Goal: Communication & Community: Answer question/provide support

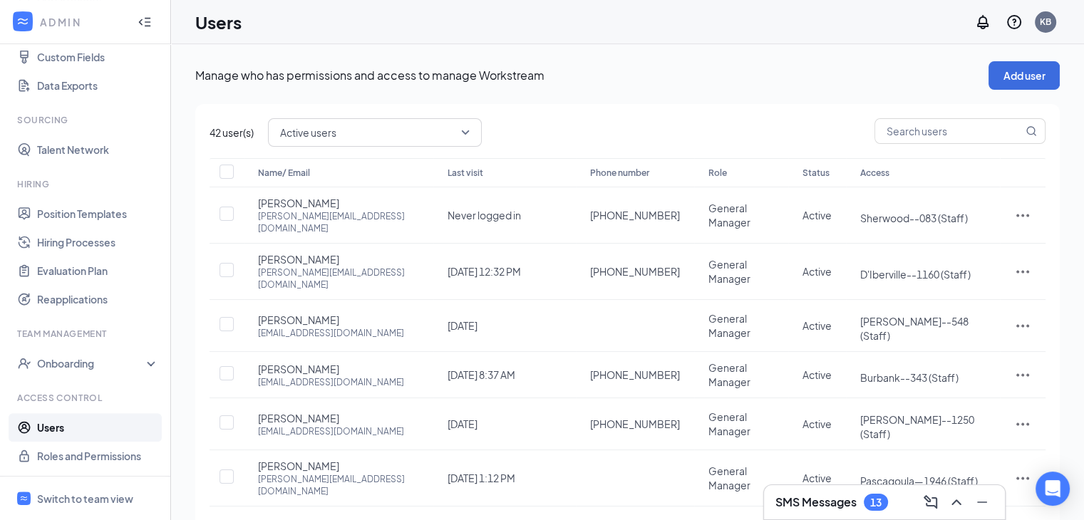
click at [847, 504] on h3 "SMS Messages" at bounding box center [815, 503] width 81 height 16
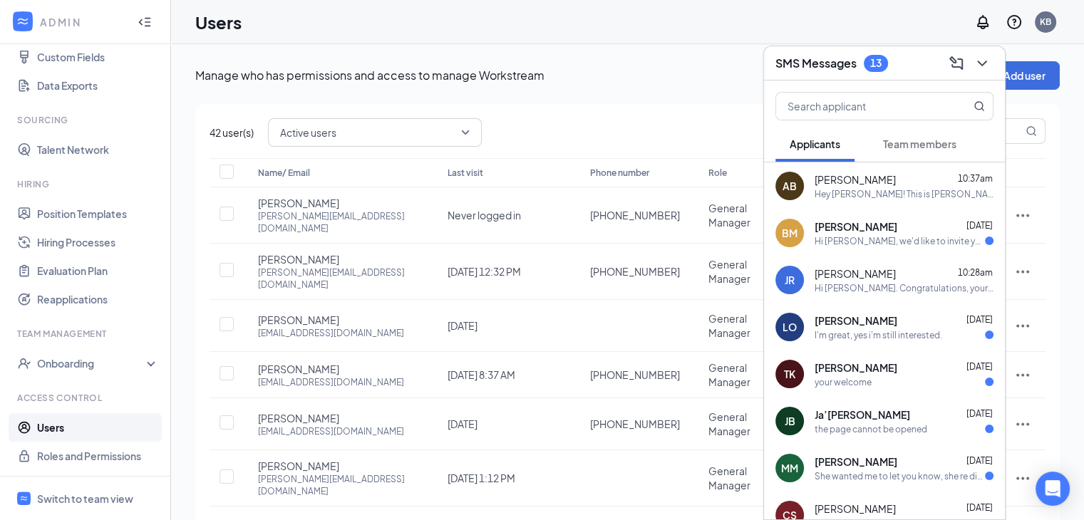
click at [882, 246] on div "Hi [PERSON_NAME], we'd like to invite you to a meeting with Smoothie King for T…" at bounding box center [900, 241] width 170 height 12
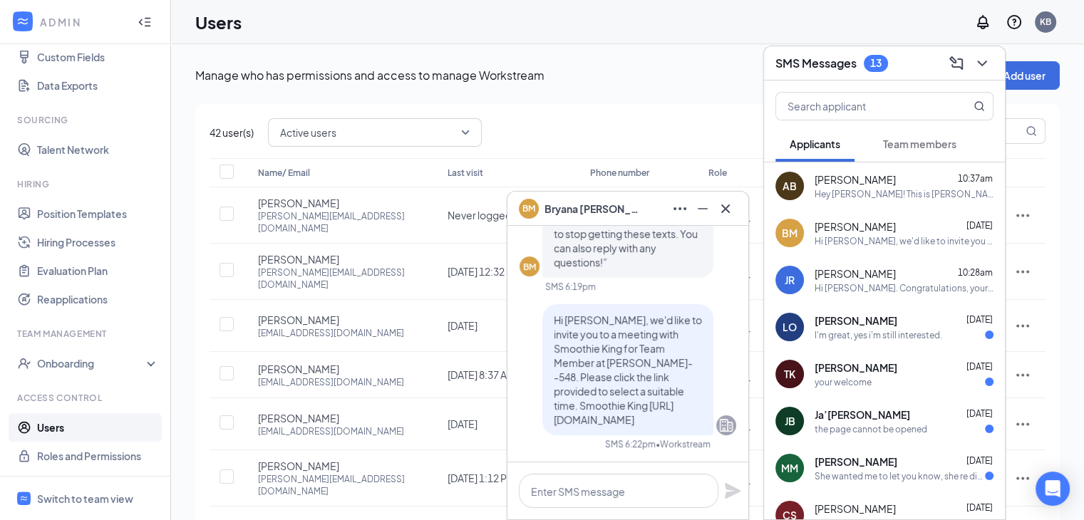
click at [882, 274] on div "[PERSON_NAME] 10:28am" at bounding box center [904, 274] width 179 height 14
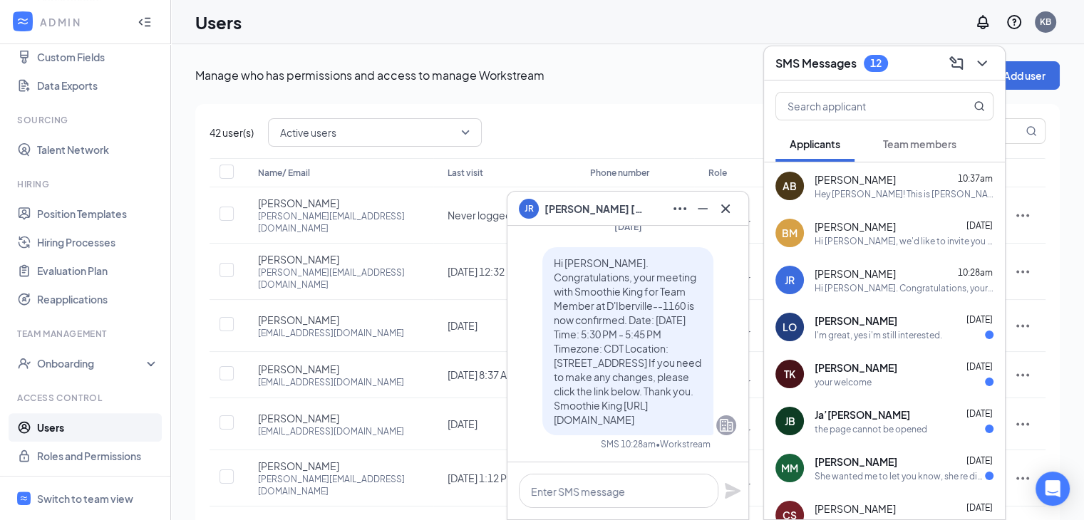
click at [886, 322] on div "[PERSON_NAME] [DATE]" at bounding box center [904, 321] width 179 height 14
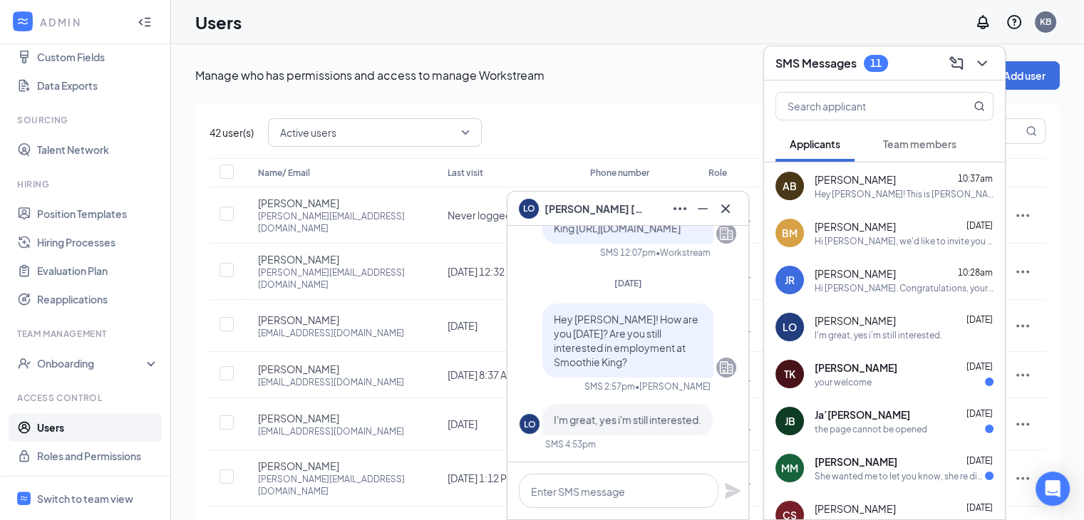
click at [888, 368] on span "[PERSON_NAME]" at bounding box center [856, 368] width 83 height 14
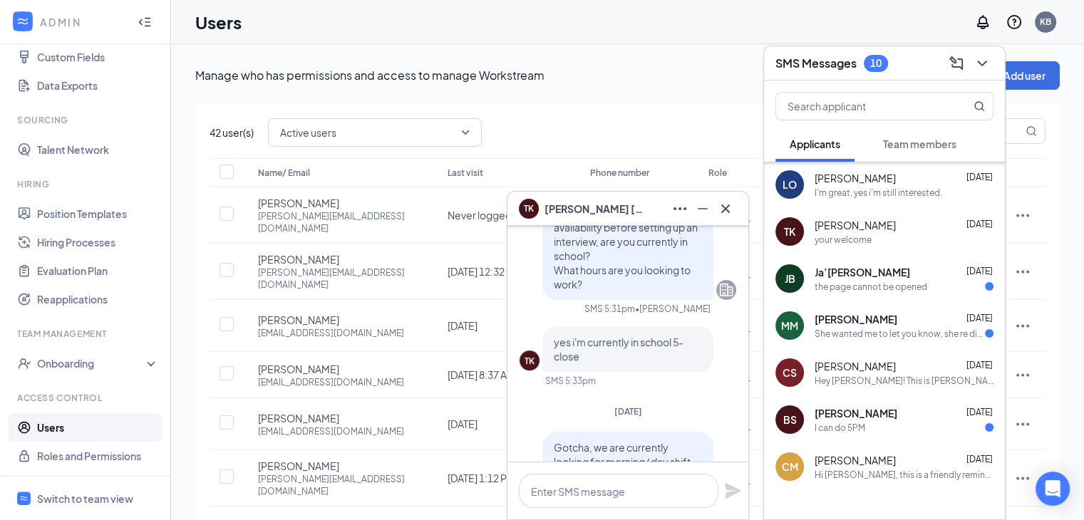
scroll to position [-12, 0]
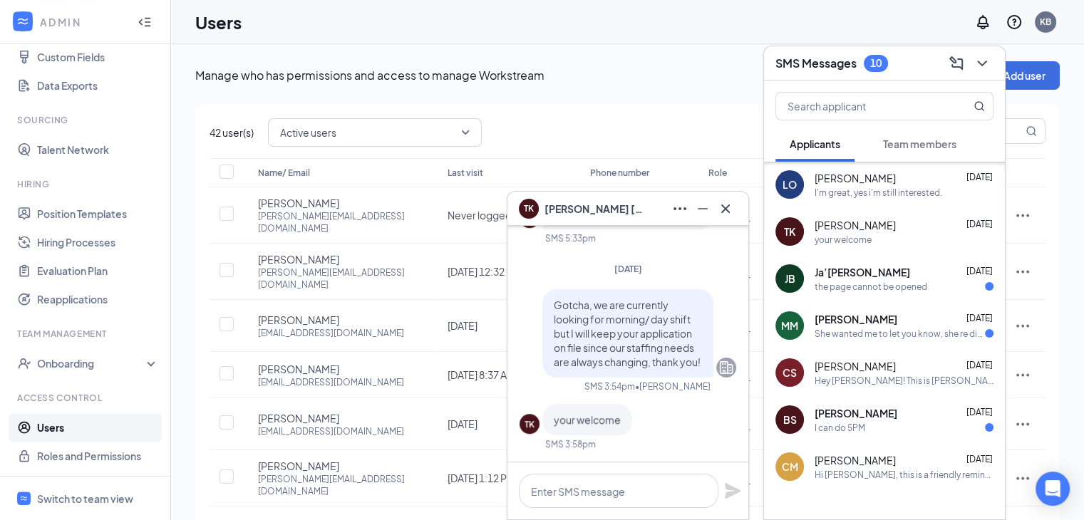
click at [849, 288] on div "the page cannot be opened" at bounding box center [871, 287] width 113 height 12
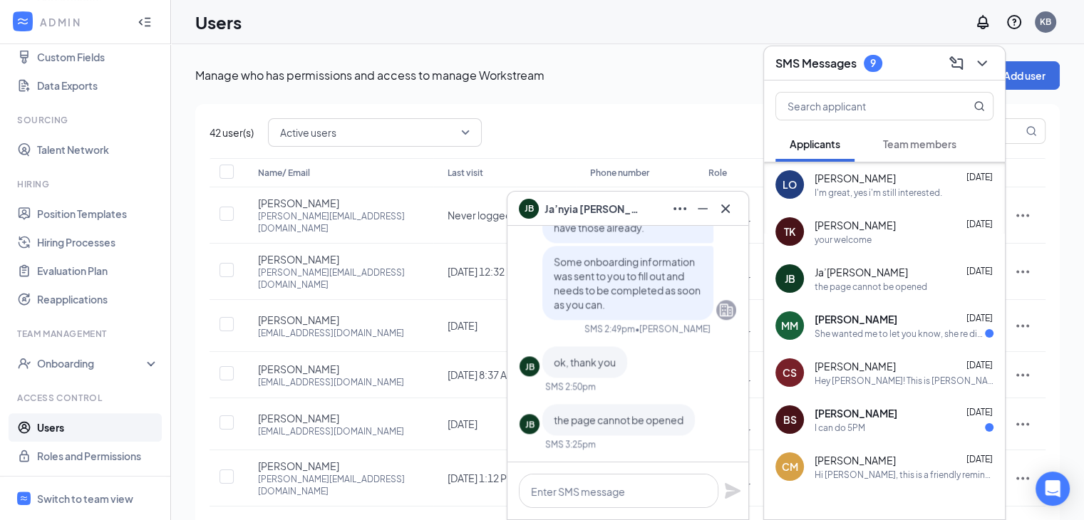
click at [857, 329] on div "She wanted me to let you know, she re did it ." at bounding box center [900, 334] width 170 height 12
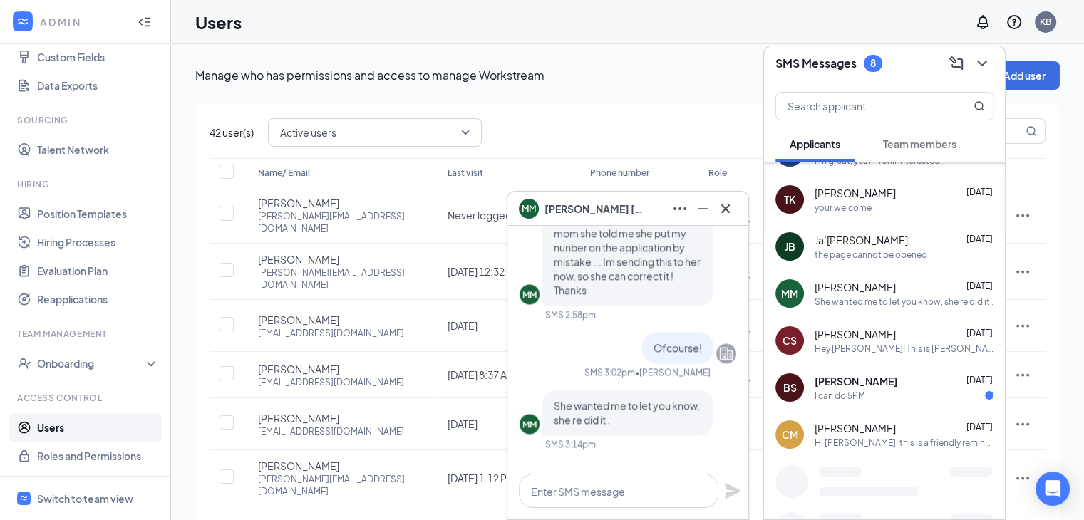
scroll to position [185, 0]
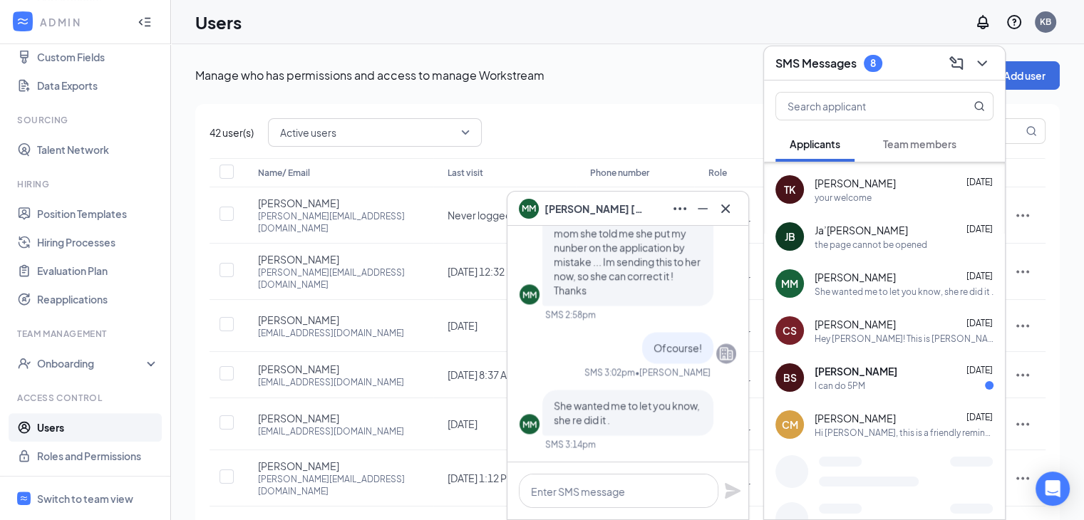
click at [886, 377] on span "[PERSON_NAME]" at bounding box center [856, 371] width 83 height 14
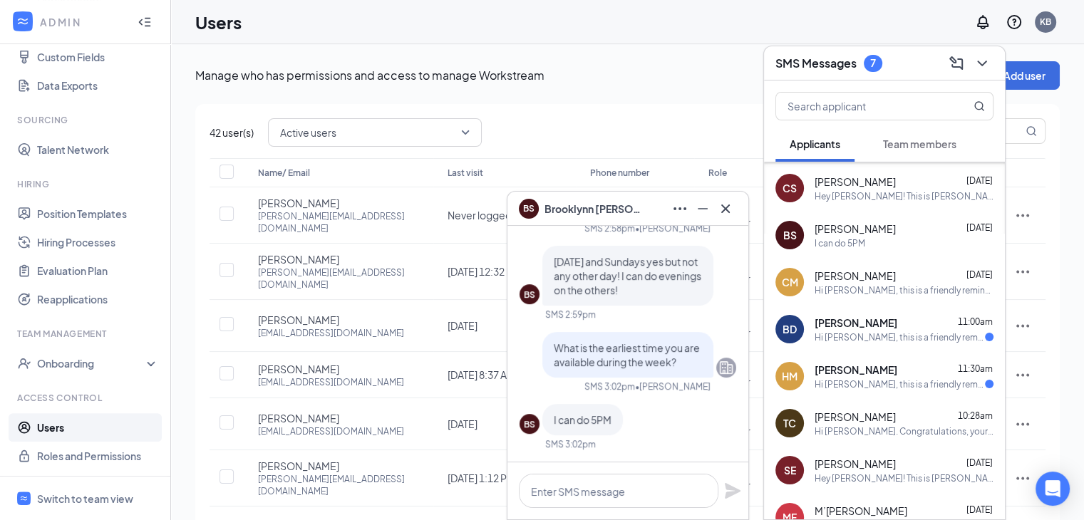
scroll to position [398, 0]
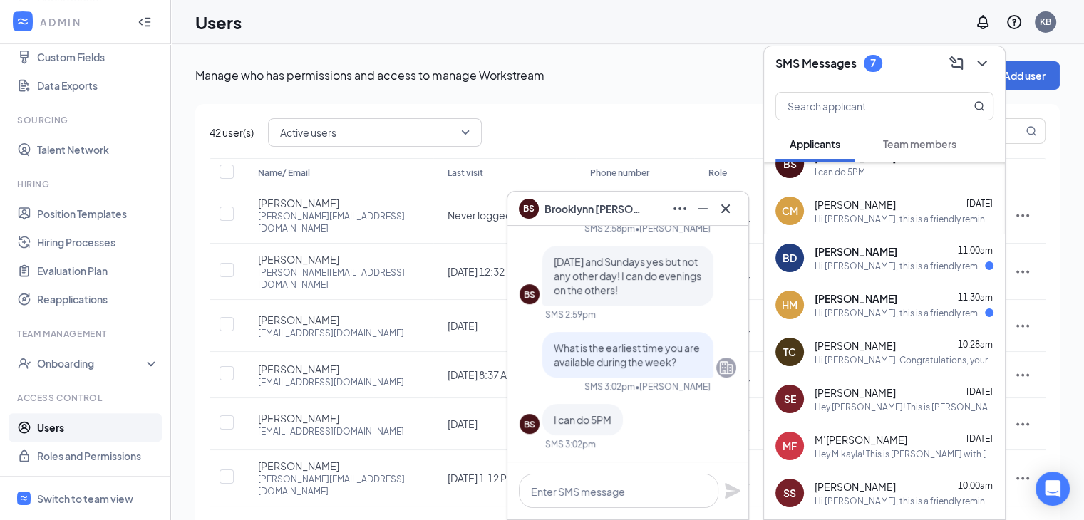
click at [881, 266] on div "Hi [PERSON_NAME], this is a friendly reminder. Your meeting with Smoothie King …" at bounding box center [900, 266] width 170 height 12
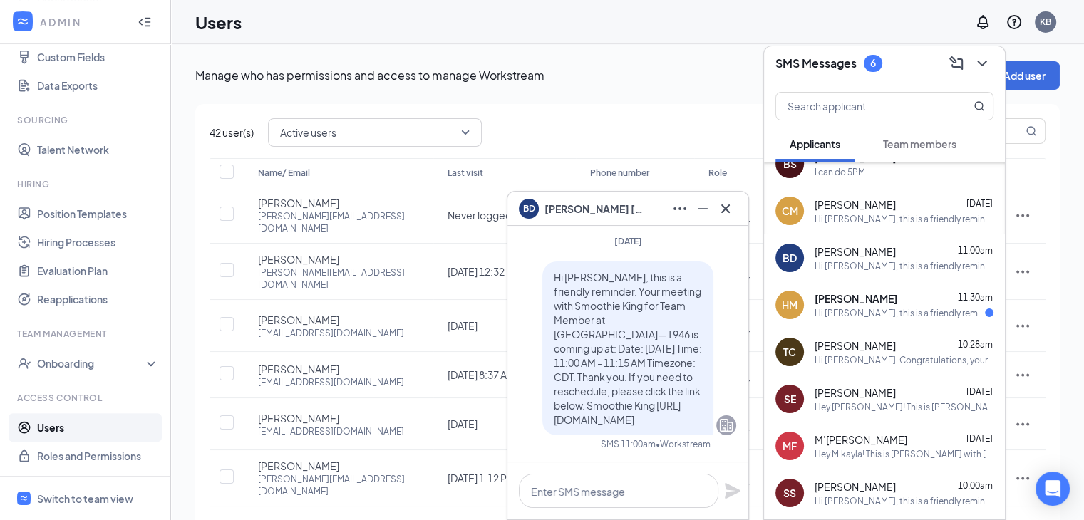
click at [886, 299] on div "[PERSON_NAME] 11:30am" at bounding box center [904, 298] width 179 height 14
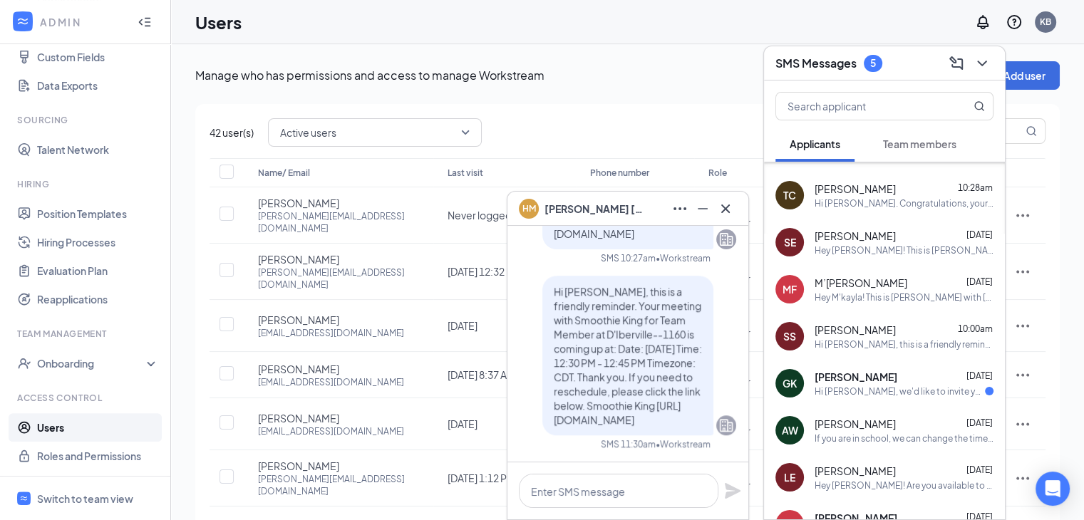
scroll to position [612, 0]
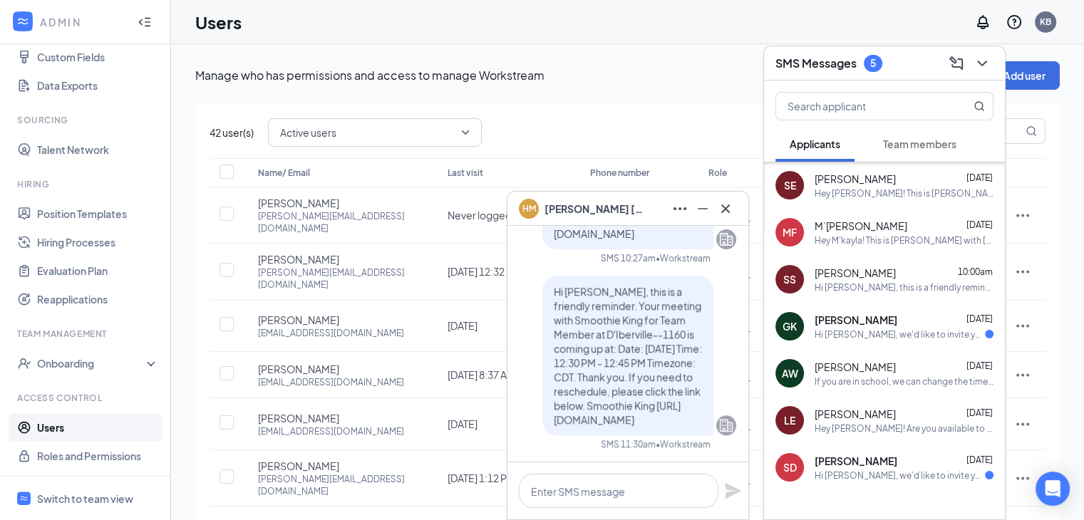
click at [881, 325] on div "[PERSON_NAME] [DATE]" at bounding box center [904, 320] width 179 height 14
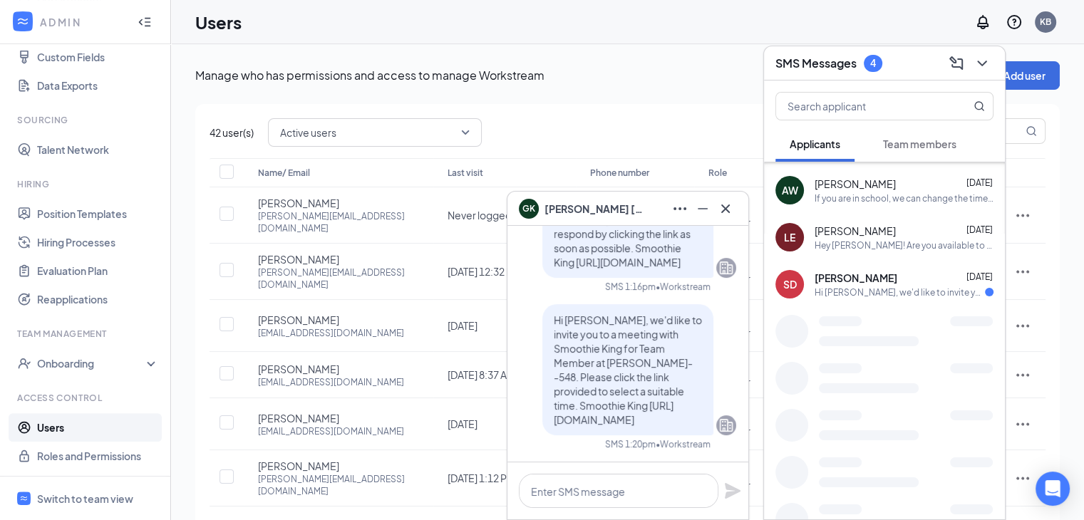
scroll to position [797, 0]
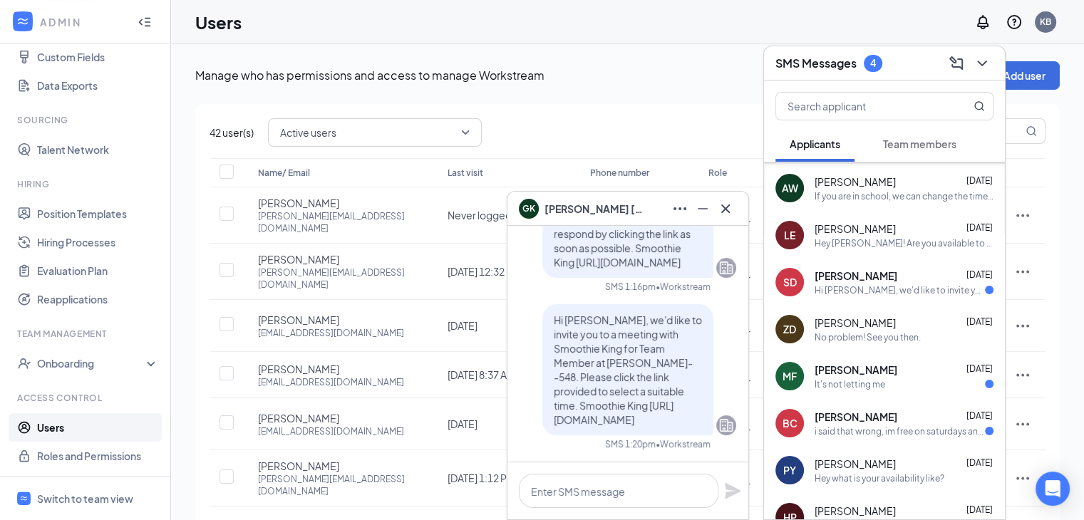
click at [874, 274] on span "[PERSON_NAME]" at bounding box center [856, 276] width 83 height 14
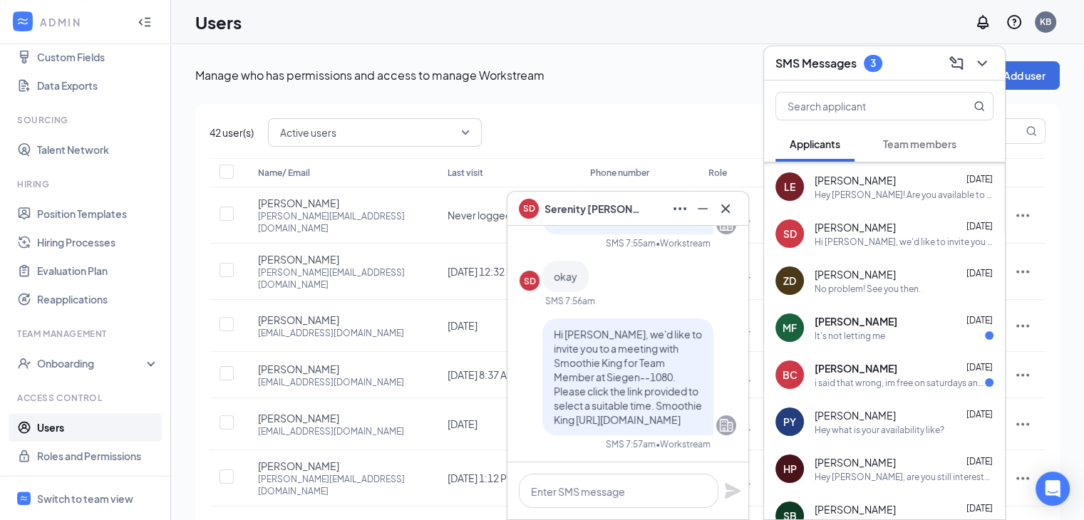
scroll to position [869, 0]
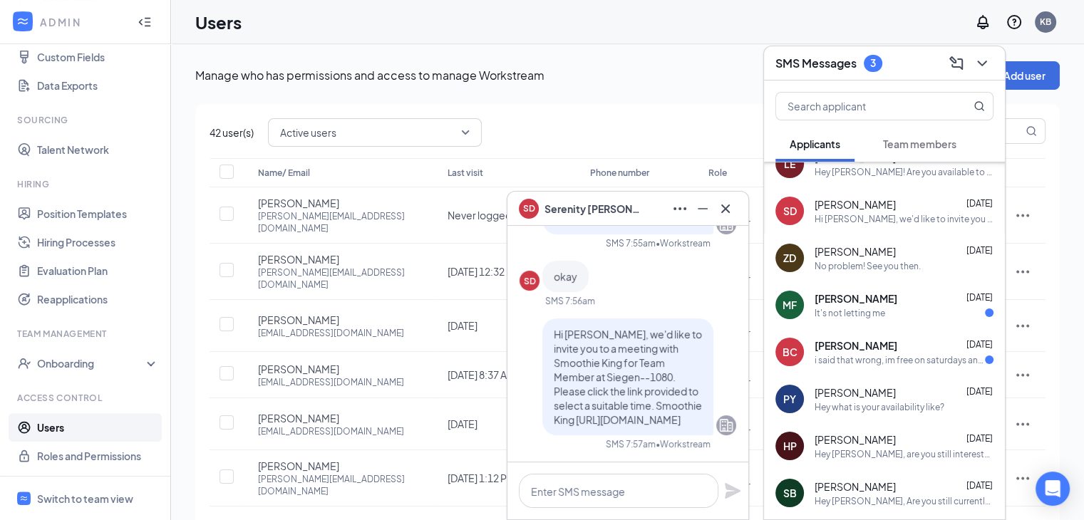
click at [864, 299] on span "[PERSON_NAME]" at bounding box center [856, 298] width 83 height 14
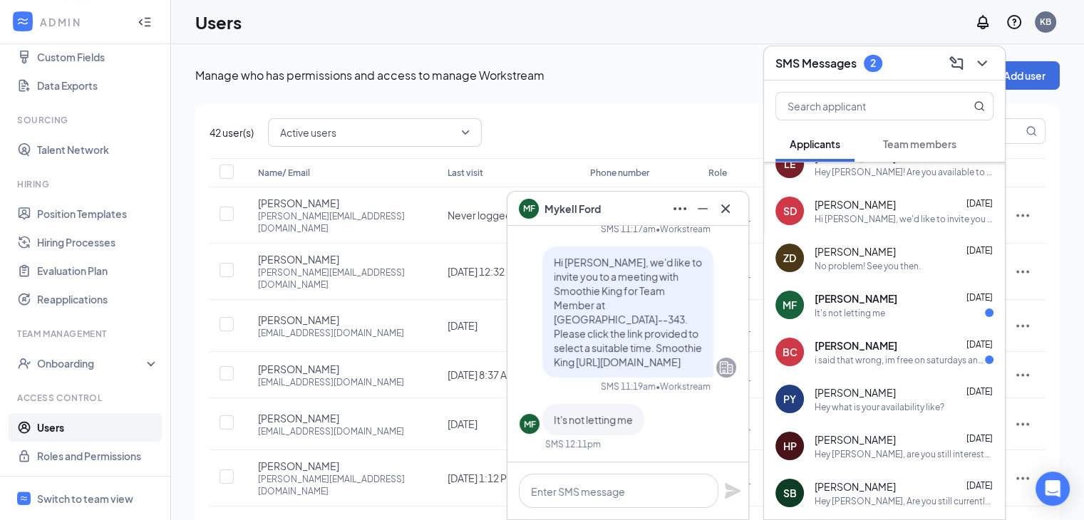
click at [870, 343] on span "[PERSON_NAME]" at bounding box center [856, 345] width 83 height 14
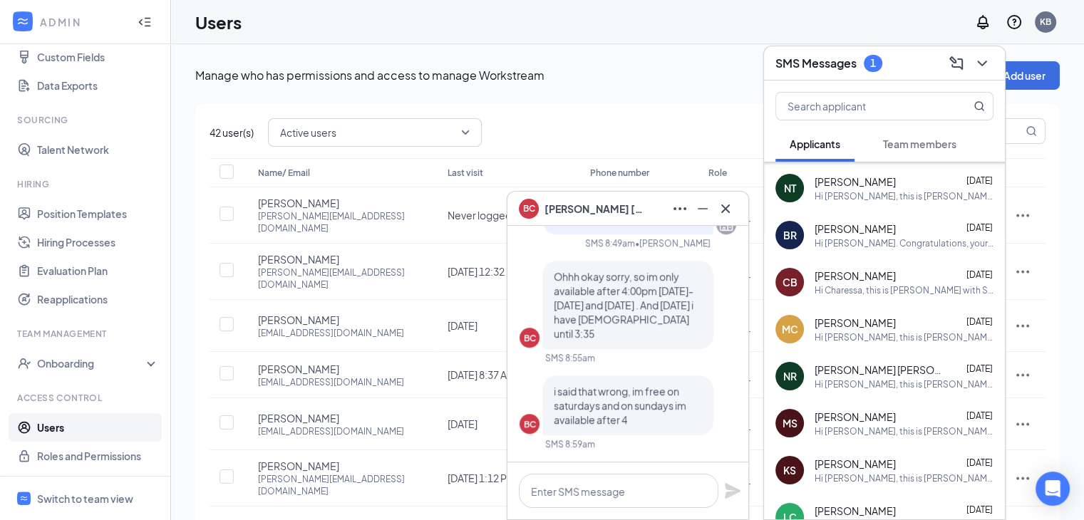
scroll to position [2280, 0]
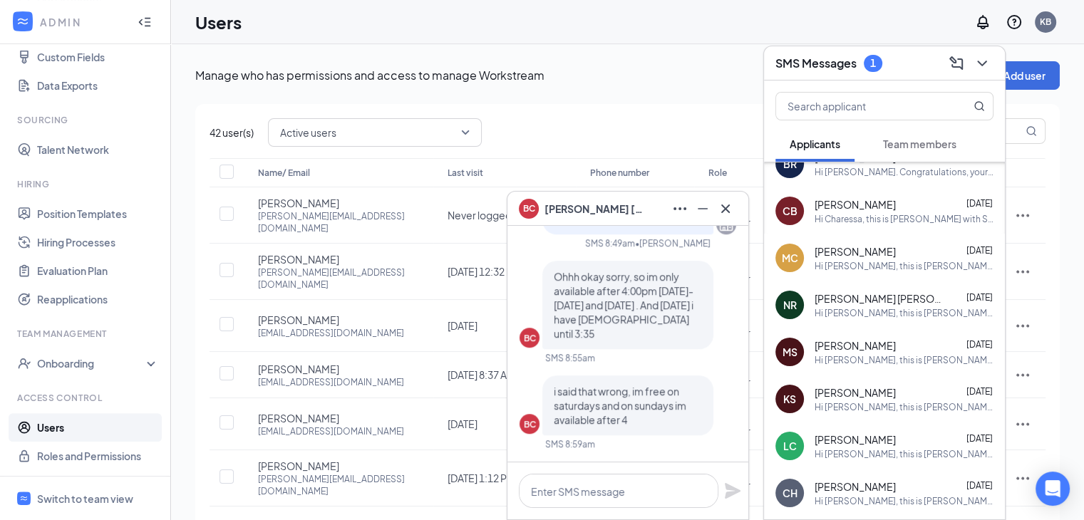
click at [901, 143] on span "Team members" at bounding box center [919, 144] width 73 height 13
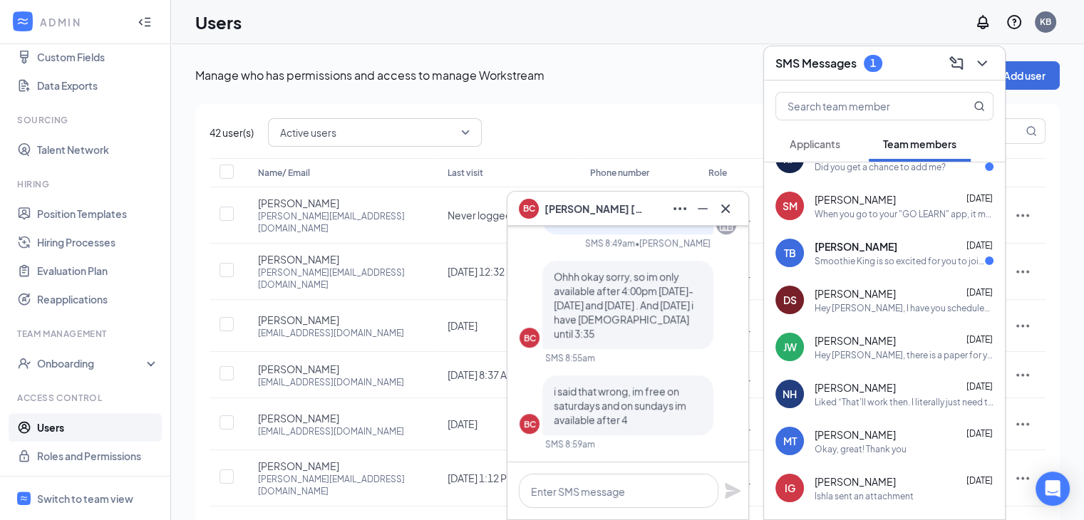
scroll to position [0, 0]
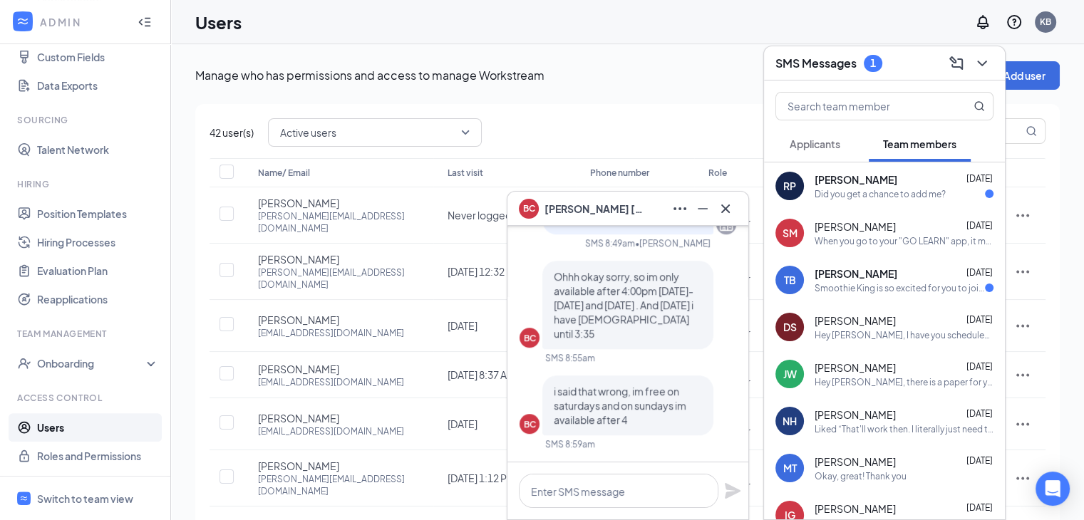
click at [882, 277] on div "[PERSON_NAME] [DATE]" at bounding box center [904, 274] width 179 height 14
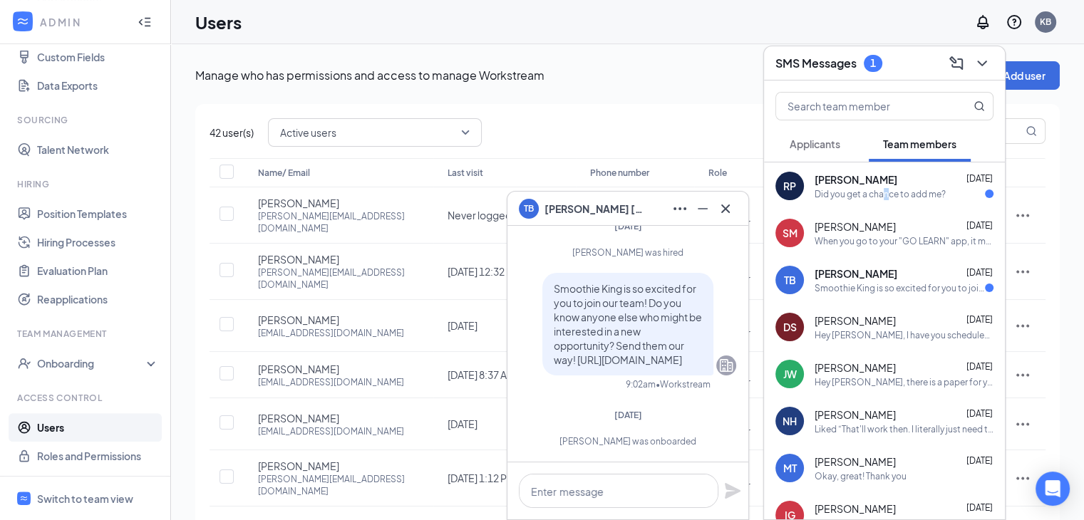
click at [885, 196] on div "Did you get a chance to add me?" at bounding box center [880, 194] width 131 height 12
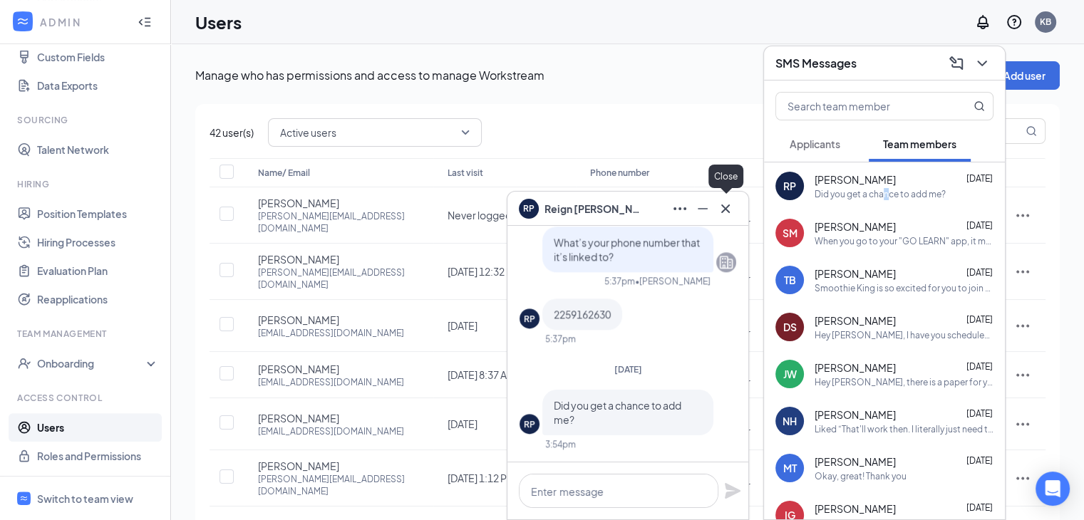
click at [728, 209] on icon "Cross" at bounding box center [725, 208] width 17 height 17
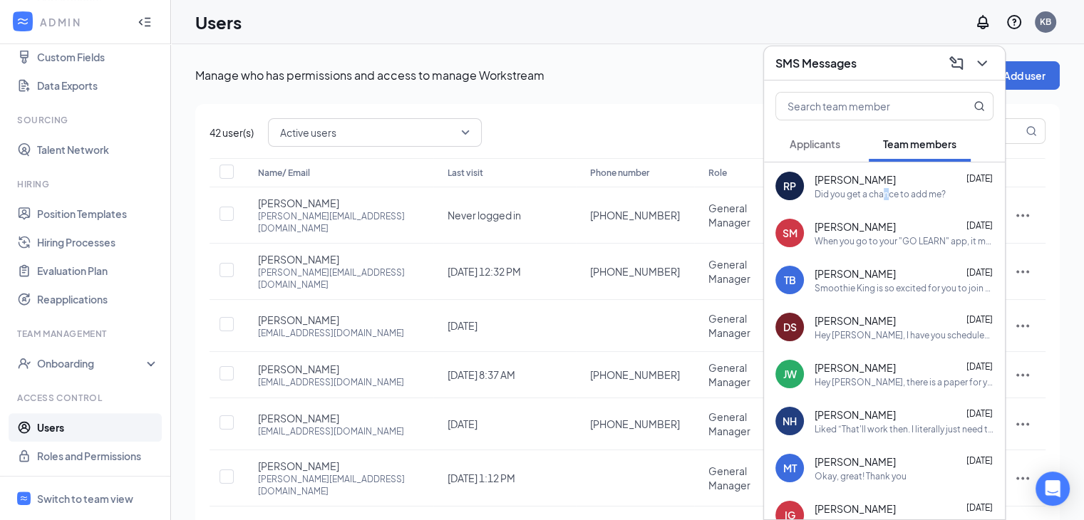
click at [827, 139] on span "Applicants" at bounding box center [815, 144] width 51 height 13
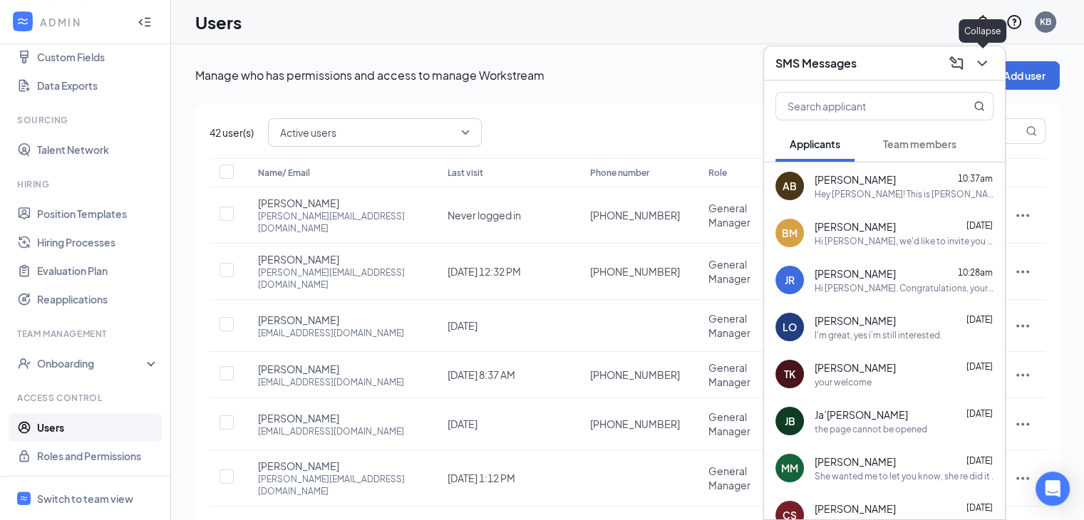
click at [972, 61] on button at bounding box center [982, 63] width 23 height 23
